Goal: Task Accomplishment & Management: Use online tool/utility

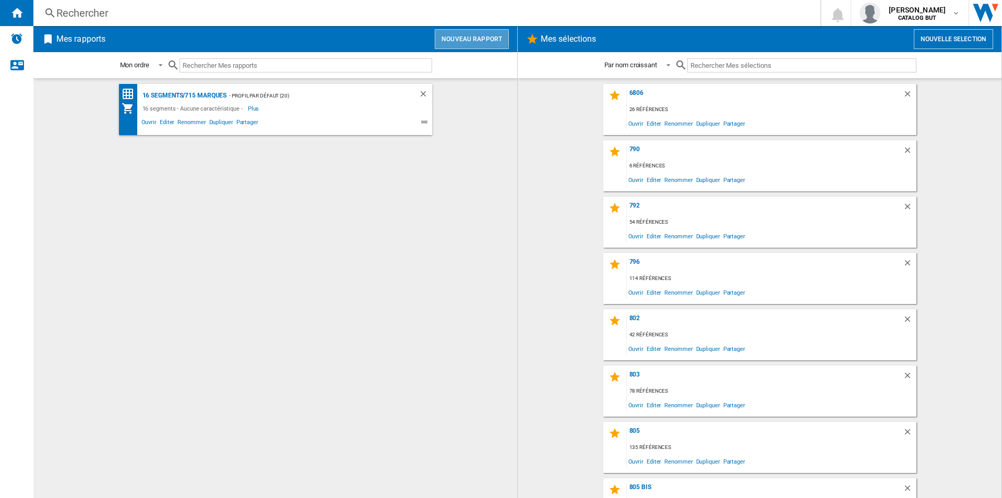
click at [466, 36] on button "Nouveau rapport" at bounding box center [472, 39] width 74 height 20
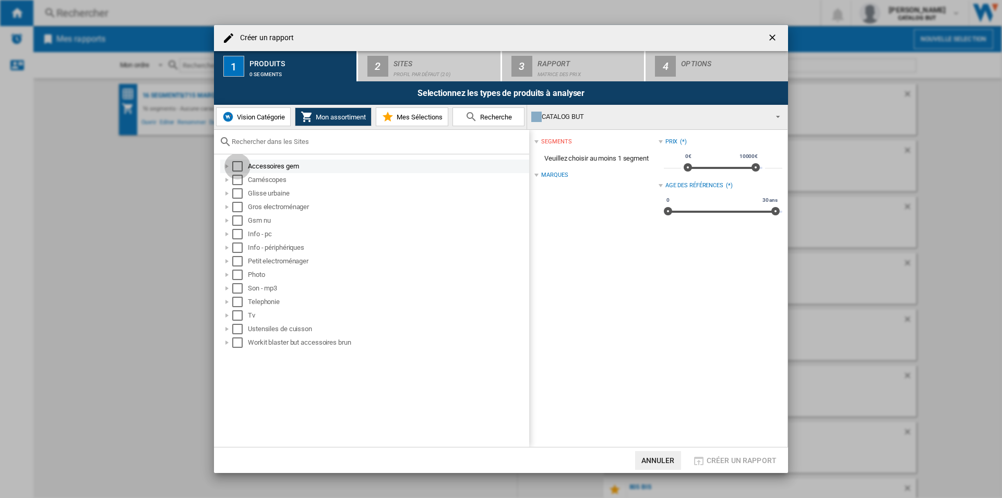
click at [242, 166] on div "Select" at bounding box center [237, 166] width 10 height 10
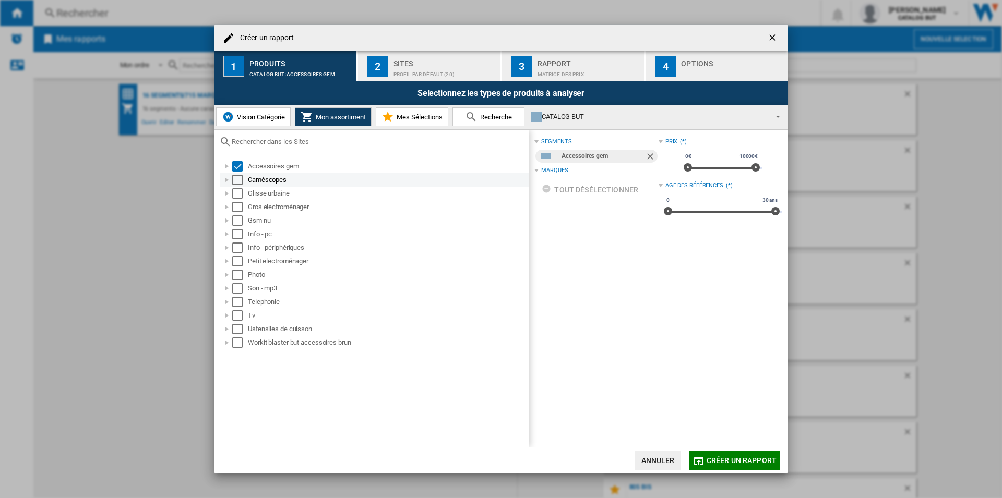
click at [242, 175] on div "Select" at bounding box center [237, 180] width 10 height 10
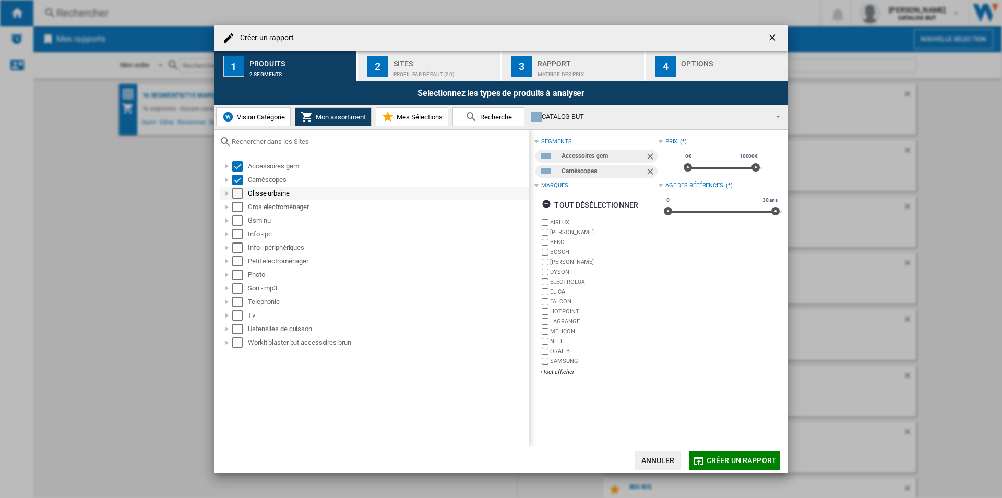
click at [243, 190] on md-checkbox "Select" at bounding box center [240, 193] width 16 height 10
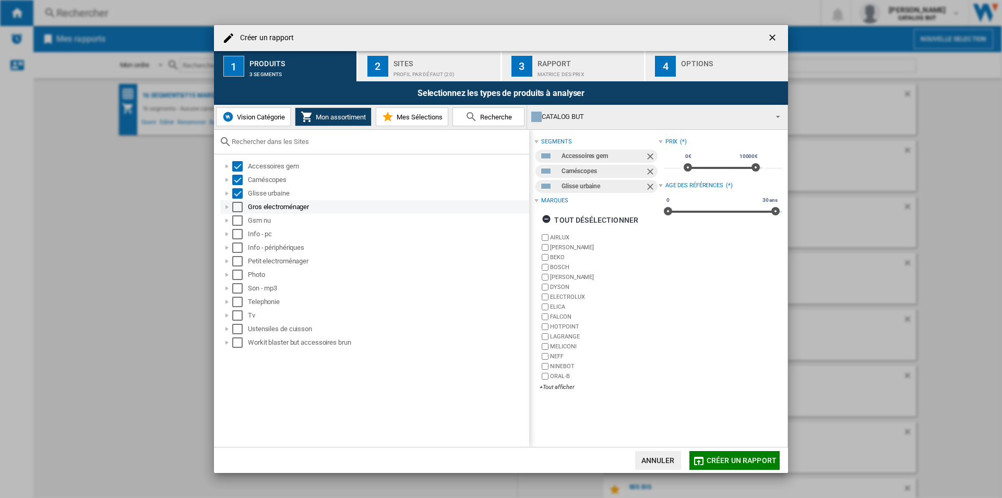
click at [244, 203] on md-checkbox "Select" at bounding box center [240, 207] width 16 height 10
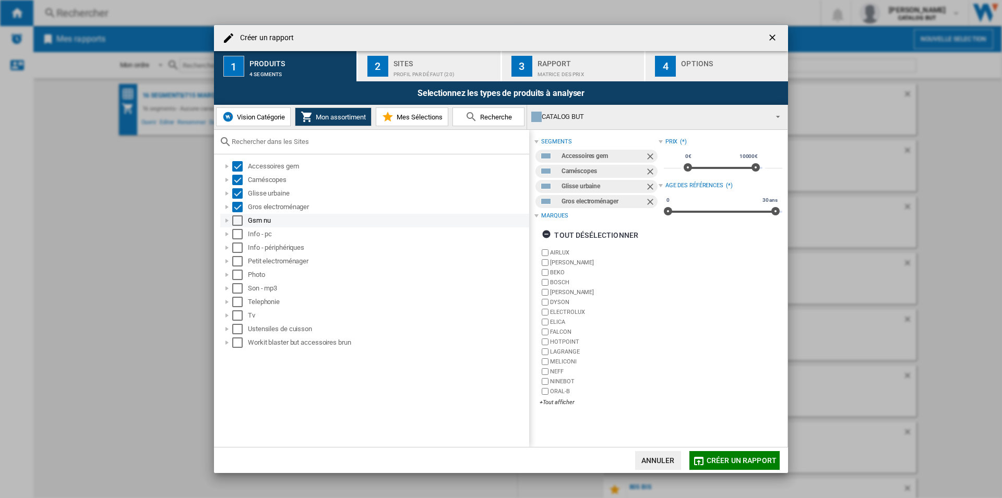
click at [247, 218] on md-checkbox "Select" at bounding box center [240, 220] width 16 height 10
drag, startPoint x: 244, startPoint y: 231, endPoint x: 243, endPoint y: 238, distance: 6.8
click at [243, 232] on md-checkbox "Select" at bounding box center [240, 234] width 16 height 10
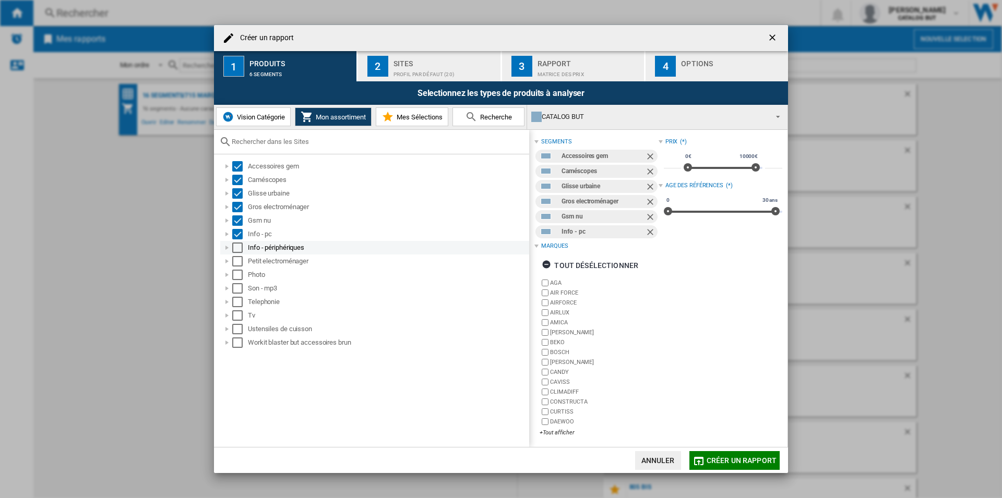
click at [240, 254] on div "Info - périphériques" at bounding box center [374, 248] width 309 height 14
click at [240, 260] on div "Select" at bounding box center [237, 261] width 10 height 10
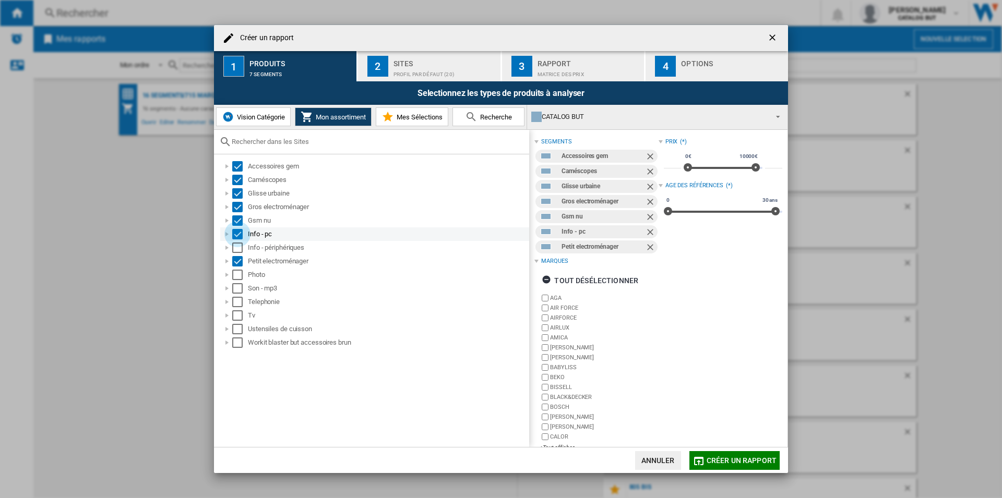
click at [238, 235] on div "Select" at bounding box center [237, 234] width 10 height 10
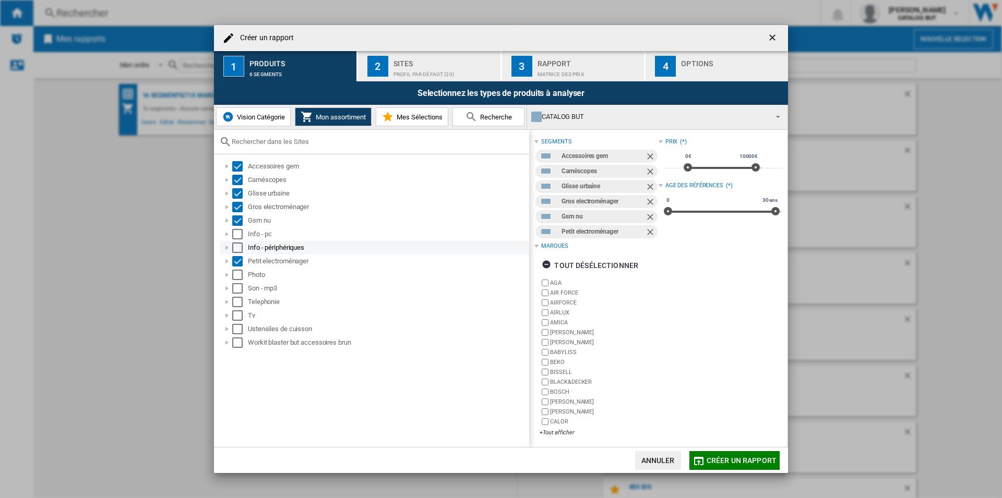
click at [238, 247] on div "Select" at bounding box center [237, 248] width 10 height 10
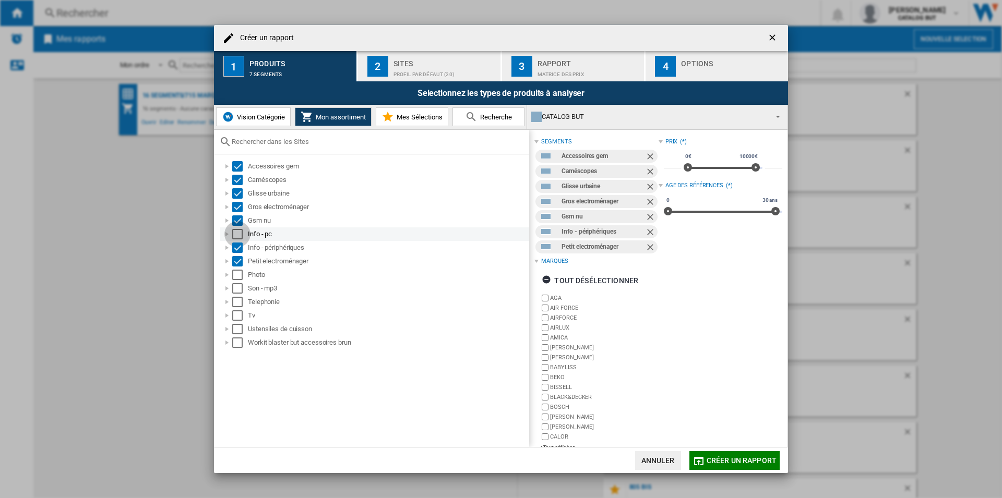
click at [238, 234] on div "Select" at bounding box center [237, 234] width 10 height 10
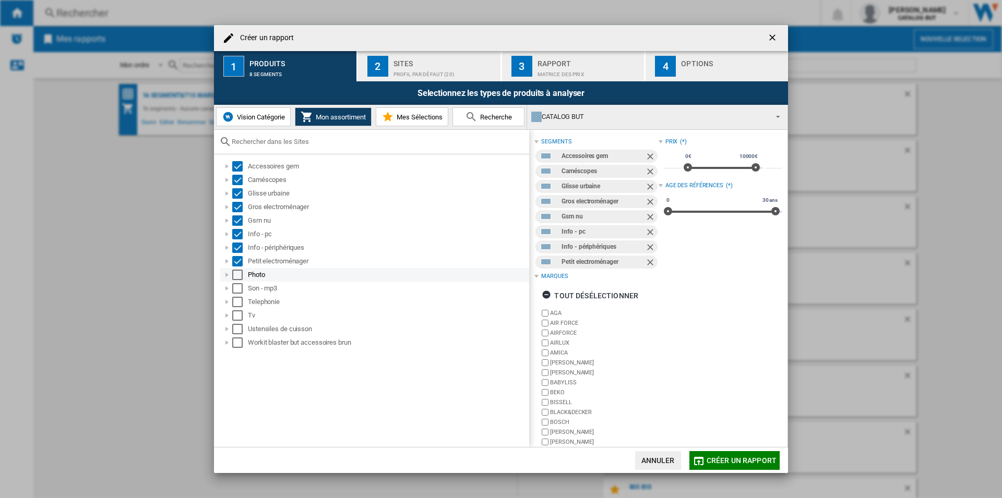
click at [239, 272] on div "Select" at bounding box center [237, 275] width 10 height 10
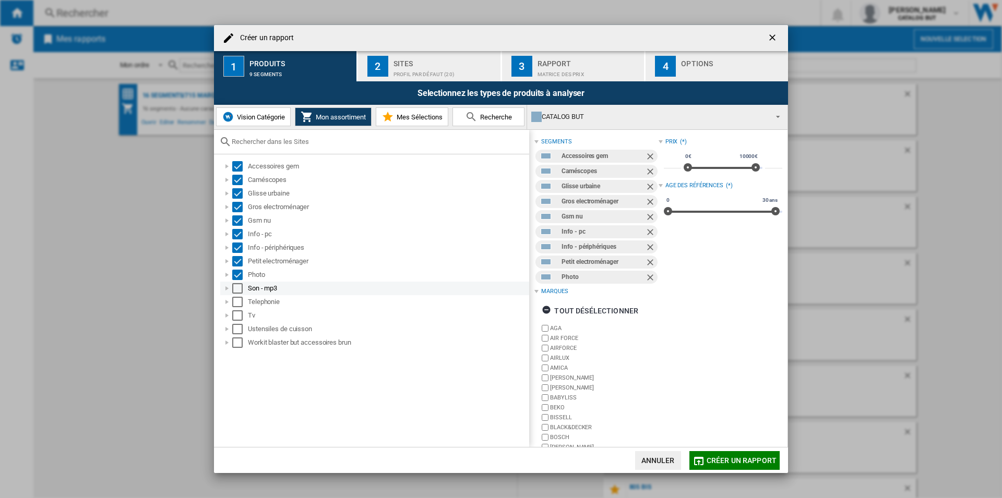
click at [238, 294] on div "Son - mp3" at bounding box center [374, 289] width 309 height 14
click at [238, 304] on div "Select" at bounding box center [237, 302] width 10 height 10
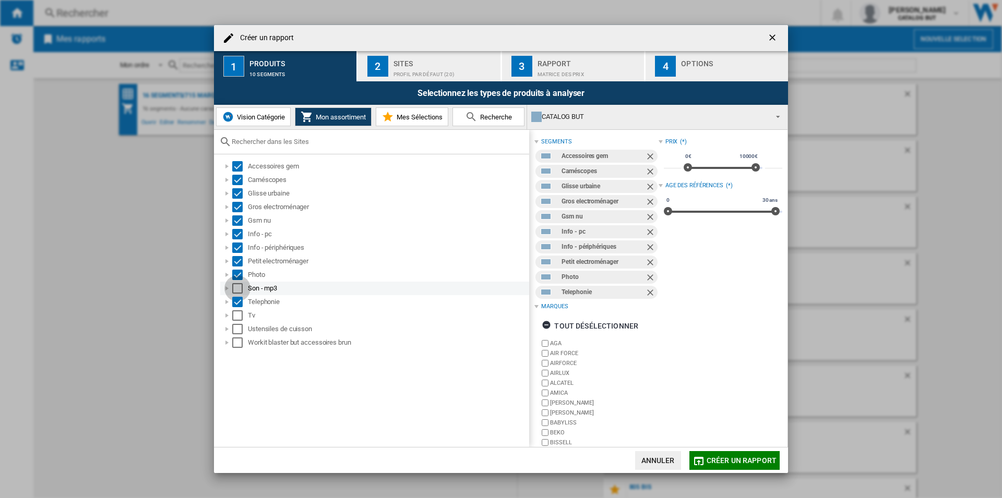
click at [236, 286] on div "Select" at bounding box center [237, 288] width 10 height 10
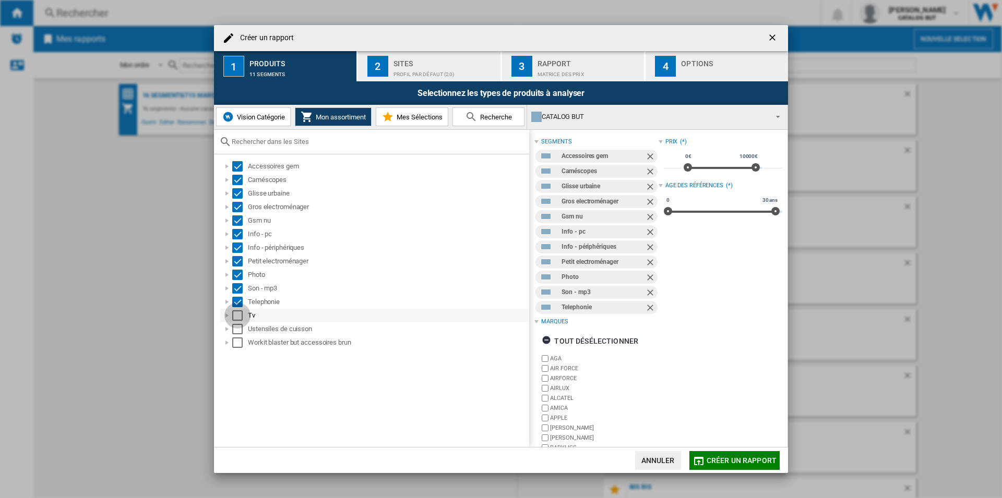
click at [238, 314] on div "Select" at bounding box center [237, 315] width 10 height 10
click at [238, 329] on div "Select" at bounding box center [237, 329] width 10 height 10
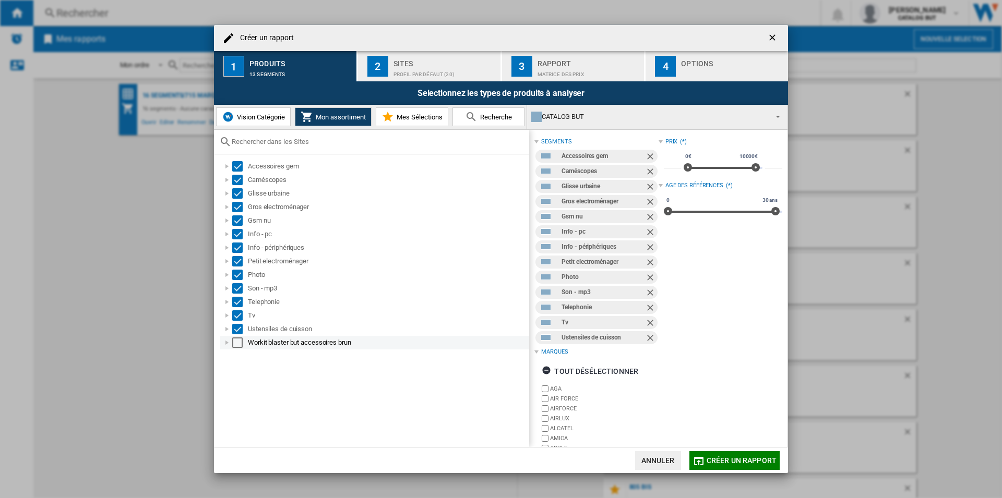
click at [238, 341] on div "Select" at bounding box center [237, 343] width 10 height 10
click at [444, 59] on div "Sites" at bounding box center [444, 60] width 103 height 11
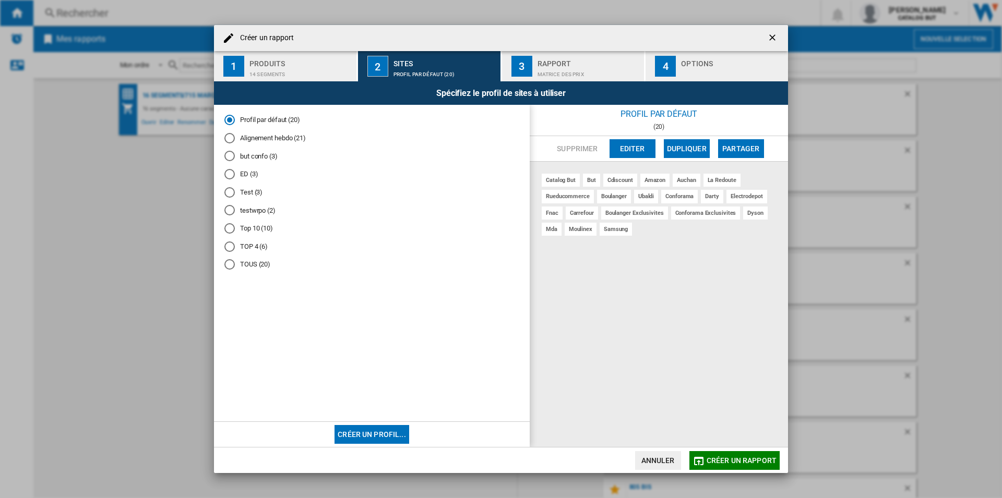
click at [259, 137] on md-radio-button "Alignement hebdo (21)" at bounding box center [371, 138] width 295 height 10
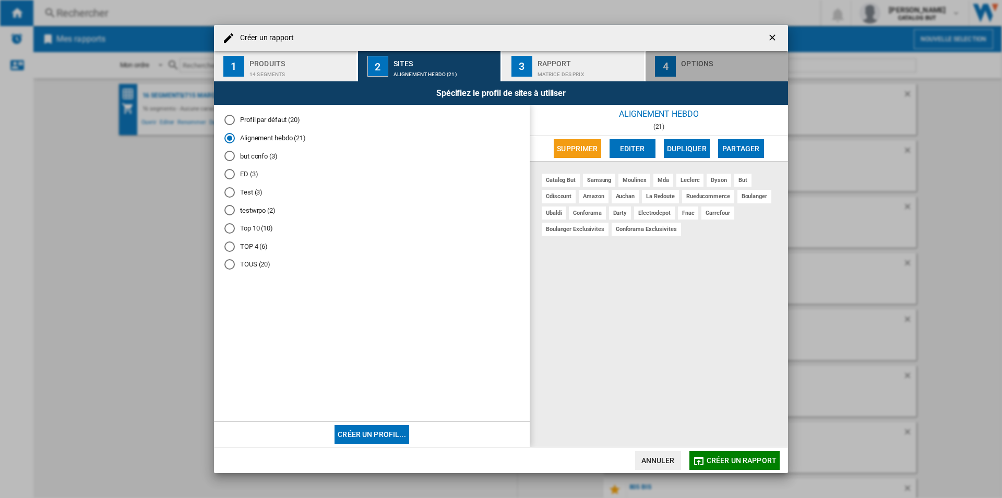
click at [676, 64] on div "4" at bounding box center [665, 66] width 21 height 21
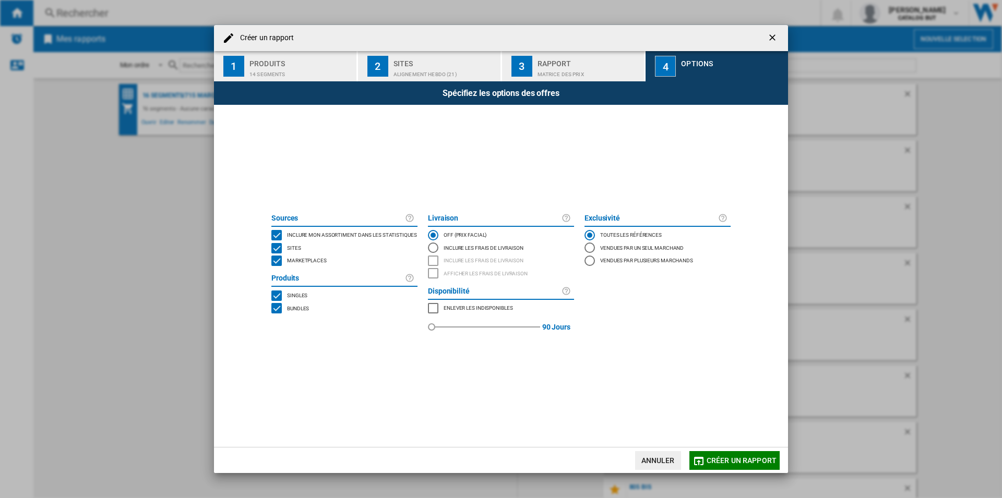
click at [279, 259] on div "MARKETPLACES" at bounding box center [276, 261] width 10 height 10
click at [726, 460] on span "Créer un rapport" at bounding box center [741, 461] width 70 height 8
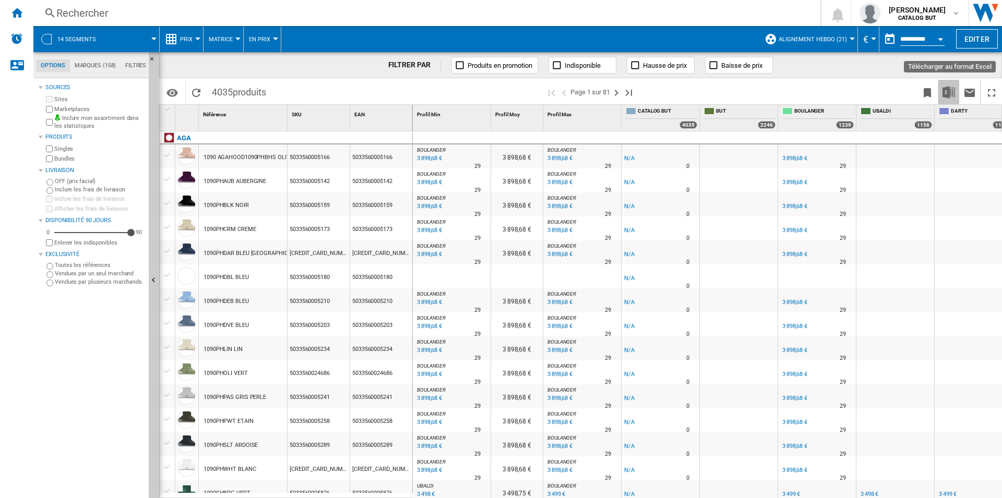
click at [949, 96] on img "Télécharger au format Excel" at bounding box center [948, 92] width 13 height 13
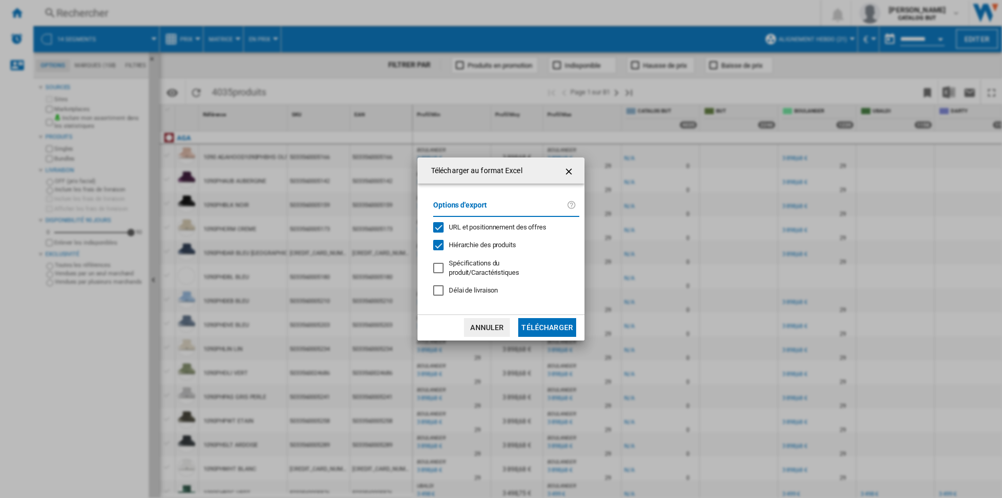
click at [464, 232] on div "URL et positionnement des offres" at bounding box center [498, 227] width 98 height 9
click at [534, 318] on button "Télécharger" at bounding box center [547, 327] width 58 height 19
